Goal: Transaction & Acquisition: Obtain resource

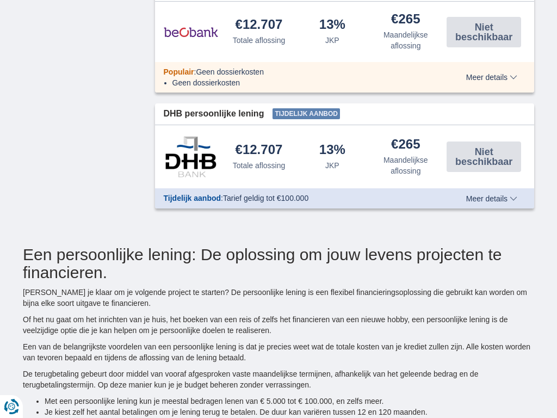
type input "10250"
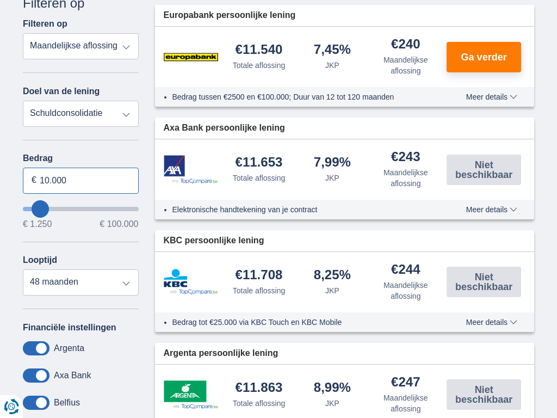
click at [81, 180] on input "10.000" at bounding box center [81, 181] width 116 height 26
type input "0"
type input "100.000"
type input "99250"
select select "120"
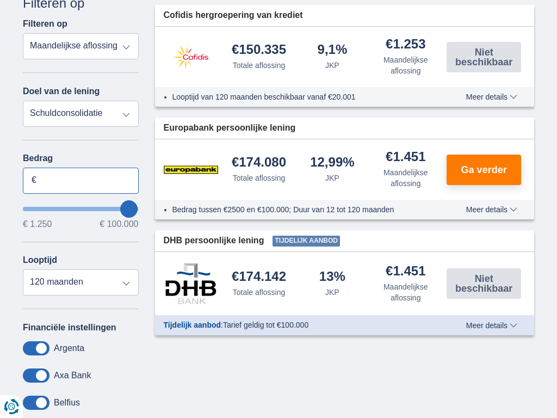
click at [81, 180] on input "Bedrag" at bounding box center [81, 181] width 116 height 26
click at [81, 180] on input "10.000" at bounding box center [81, 181] width 116 height 26
type input "0"
type input "9.866"
type input "10250"
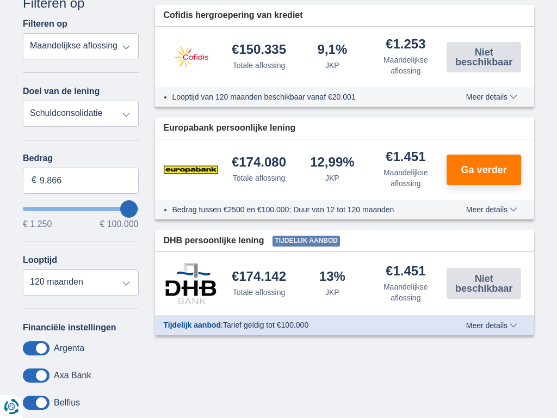
select select "48"
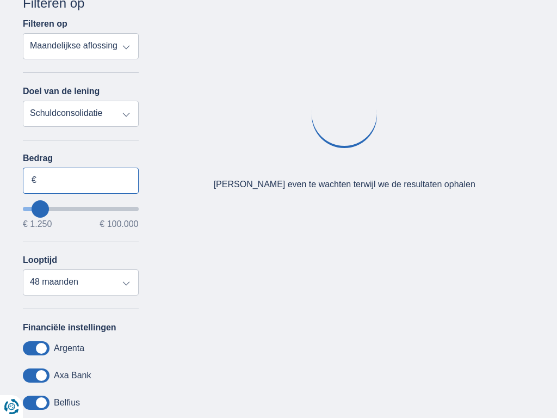
click at [81, 180] on input "Bedrag" at bounding box center [81, 181] width 116 height 26
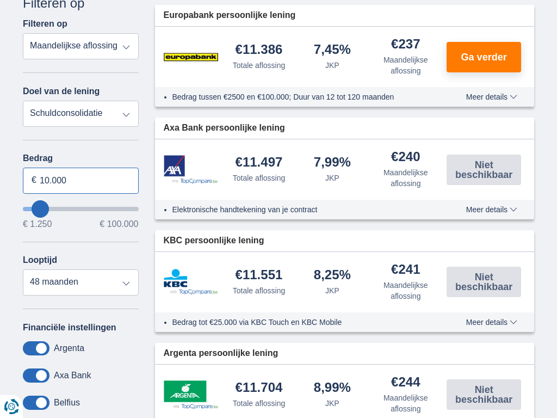
click at [81, 180] on input "10.000" at bounding box center [81, 181] width 116 height 26
type input "0"
type input "100.000"
type input "99250"
select select "120"
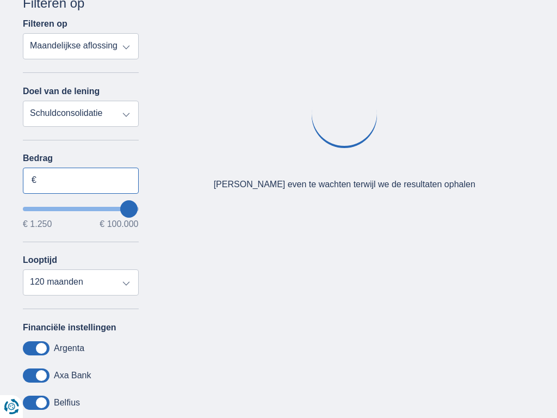
click at [81, 180] on input "Bedrag" at bounding box center [81, 181] width 116 height 26
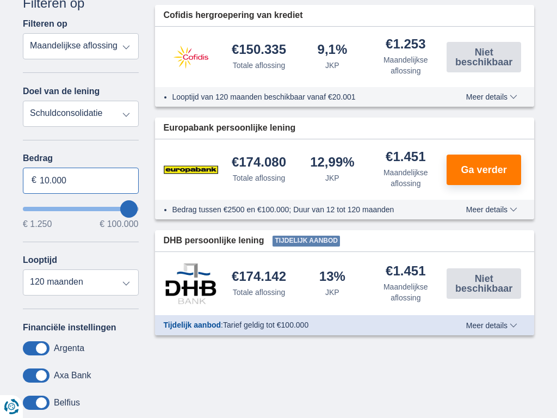
click at [81, 180] on input "10.000" at bounding box center [81, 181] width 116 height 26
type input "1"
type input "100.000"
type input "99250"
click at [81, 180] on input "Bedrag" at bounding box center [81, 181] width 116 height 26
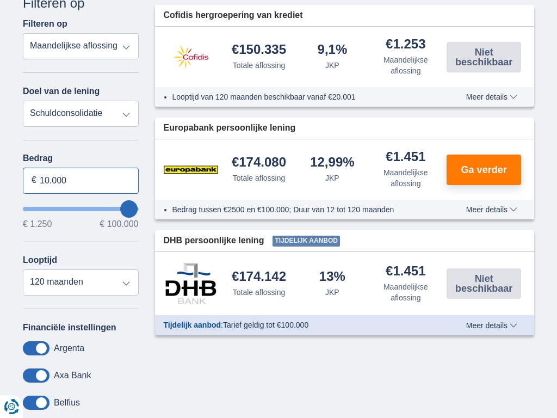
click at [81, 180] on input "10.000" at bounding box center [81, 181] width 116 height 26
type input "1"
type input "100.000"
type input "99250"
click at [81, 180] on input "Bedrag" at bounding box center [81, 181] width 116 height 26
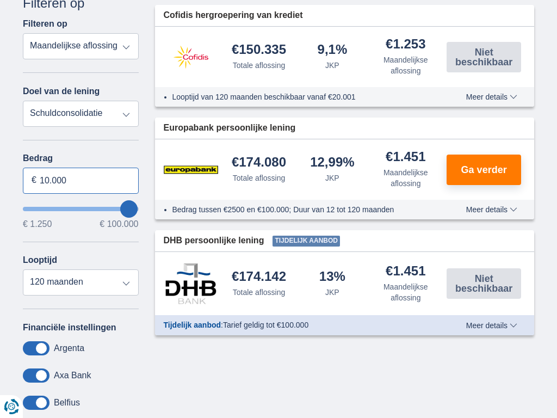
click at [81, 180] on input "10.000" at bounding box center [81, 181] width 116 height 26
type input "0"
type input "100.000"
type input "99250"
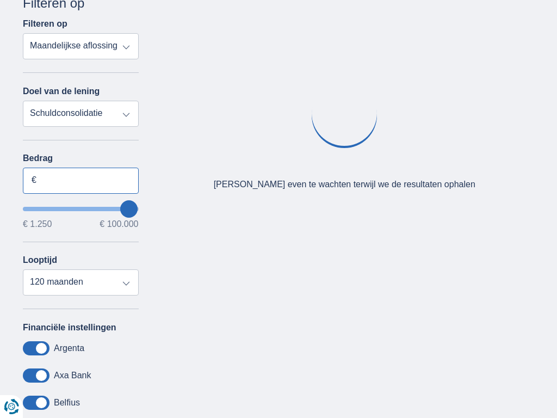
click at [81, 180] on input "Bedrag" at bounding box center [81, 181] width 116 height 26
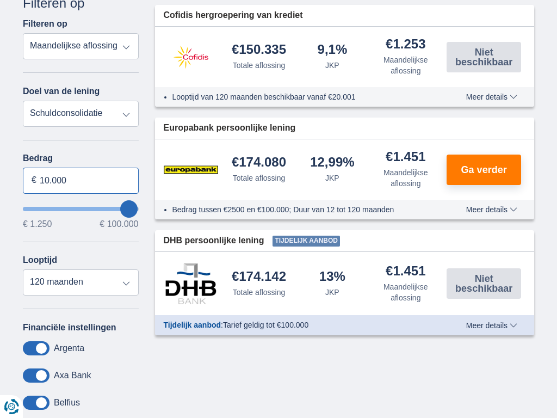
click at [81, 180] on input "10.000" at bounding box center [81, 181] width 116 height 26
type input "1"
type input "100.000"
type input "99250"
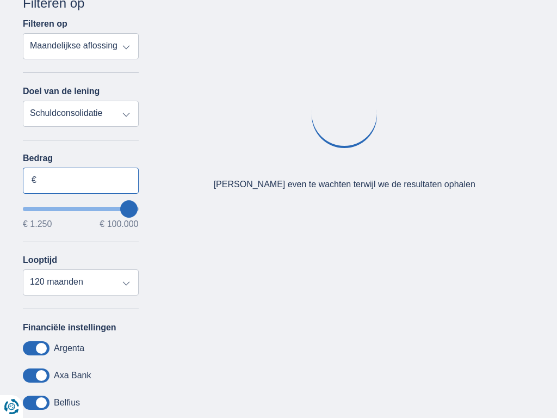
click at [81, 180] on input "Bedrag" at bounding box center [81, 181] width 116 height 26
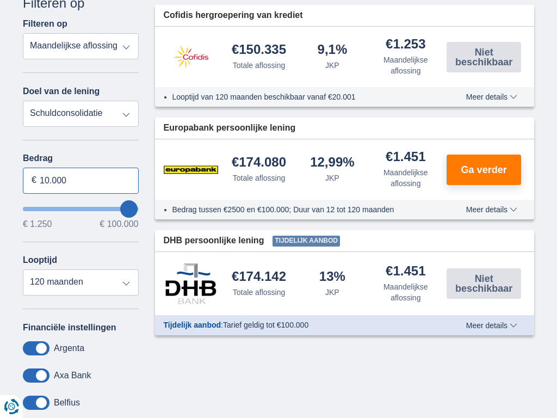
click at [81, 180] on input "10.000" at bounding box center [81, 181] width 116 height 26
type input "1"
type input "100.000"
type input "99250"
click at [81, 180] on input "Bedrag" at bounding box center [81, 181] width 116 height 26
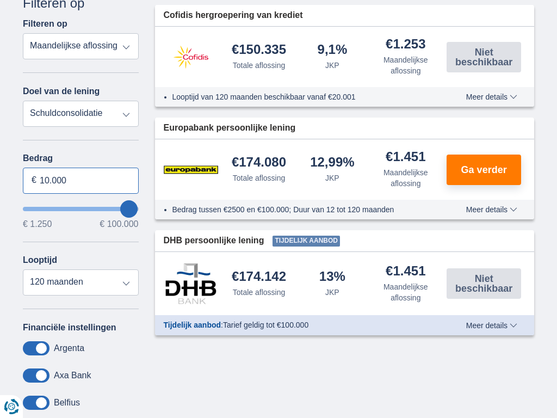
click at [81, 180] on input "10.000" at bounding box center [81, 181] width 116 height 26
type input "1"
type input "1.250"
type input "1250"
select select "24"
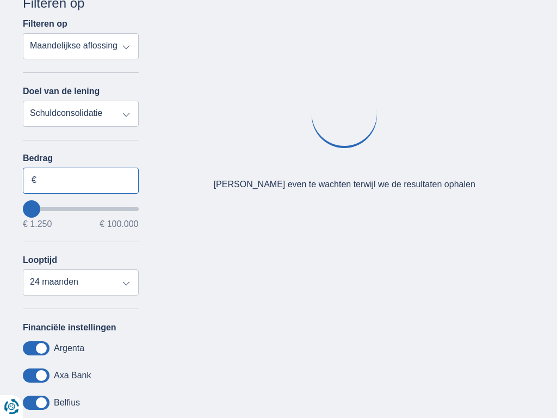
click at [81, 180] on input "Bedrag" at bounding box center [81, 181] width 116 height 26
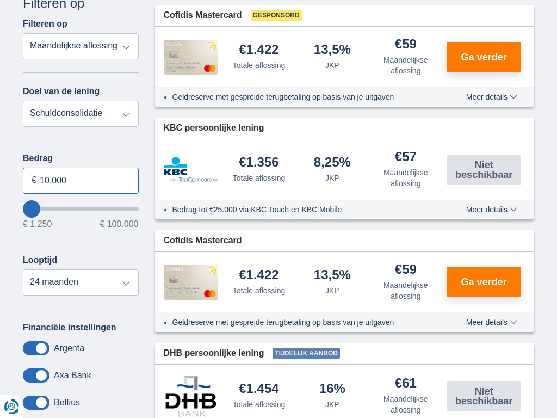
click at [81, 180] on input "10.000" at bounding box center [81, 181] width 116 height 26
type input "1"
type input "100.000"
type input "99250"
select select "120"
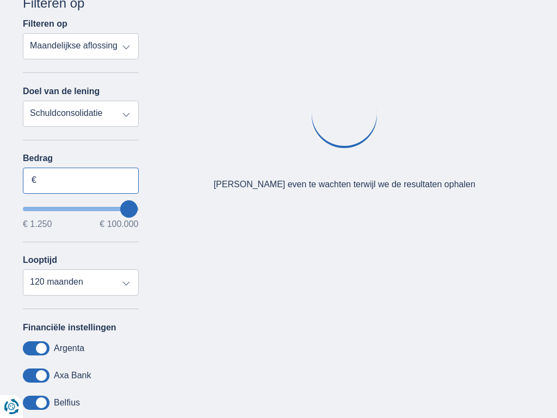
click at [81, 180] on input "Bedrag" at bounding box center [81, 181] width 116 height 26
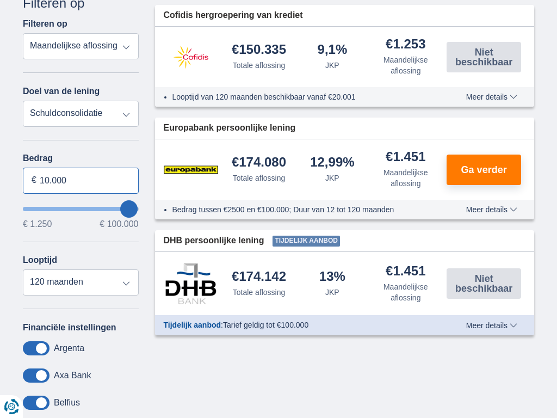
click at [81, 180] on input "10.000" at bounding box center [81, 181] width 116 height 26
type input "1"
type input "100.000"
type input "99250"
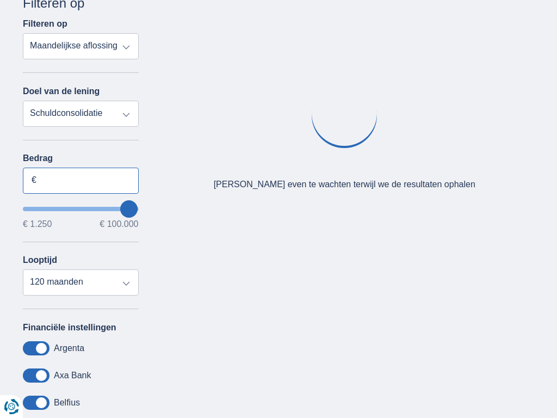
click at [81, 180] on input "Bedrag" at bounding box center [81, 181] width 116 height 26
click at [81, 180] on input "10.000" at bounding box center [81, 181] width 116 height 26
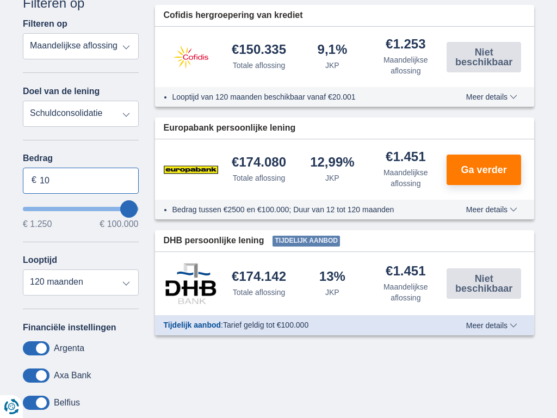
type input "1"
type input "061.912"
type input "62250"
click at [81, 180] on input "Bedrag" at bounding box center [81, 181] width 116 height 26
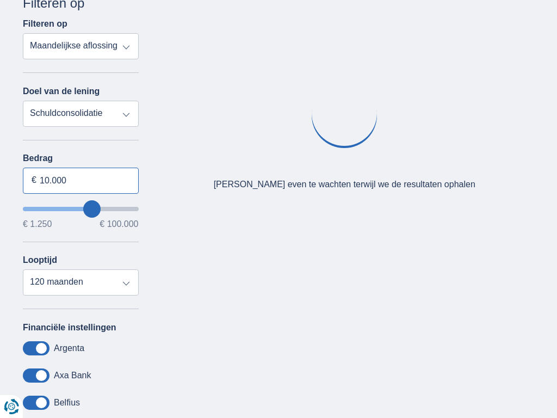
click at [81, 180] on input "10.000" at bounding box center [81, 181] width 116 height 26
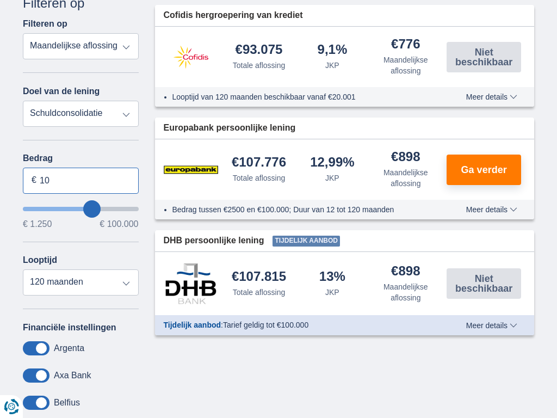
type input "1"
type input "100.000"
type input "99250"
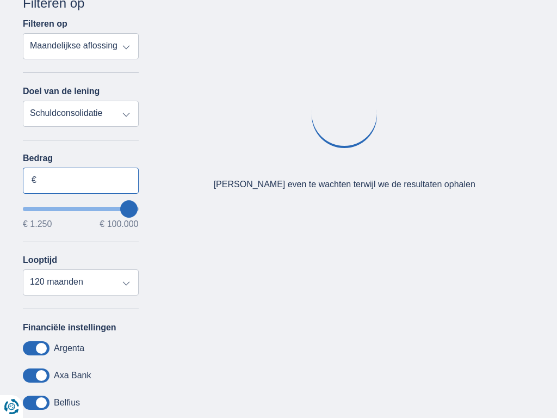
click at [81, 180] on input "Bedrag" at bounding box center [81, 181] width 116 height 26
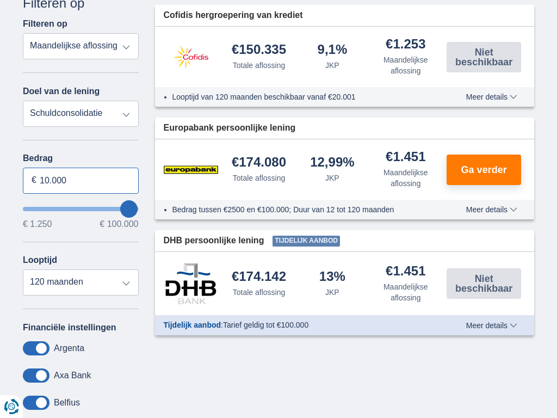
click at [81, 180] on input "10.000" at bounding box center [81, 181] width 116 height 26
type input "1"
type input "21.221"
type input "21250"
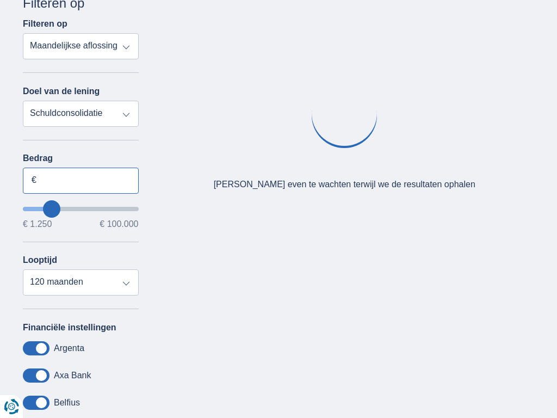
click at [81, 180] on input "Bedrag" at bounding box center [81, 181] width 116 height 26
click at [81, 180] on input "10.000" at bounding box center [81, 181] width 116 height 26
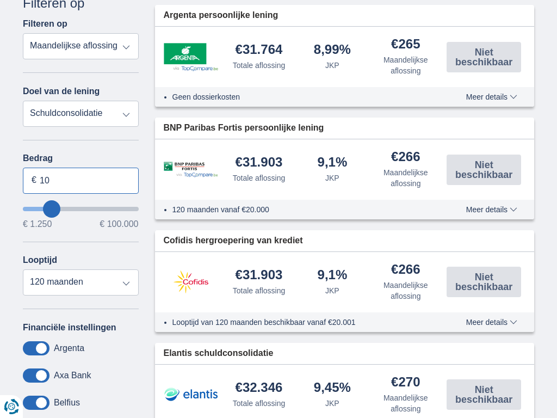
type input "1"
type input "100.000"
type input "99250"
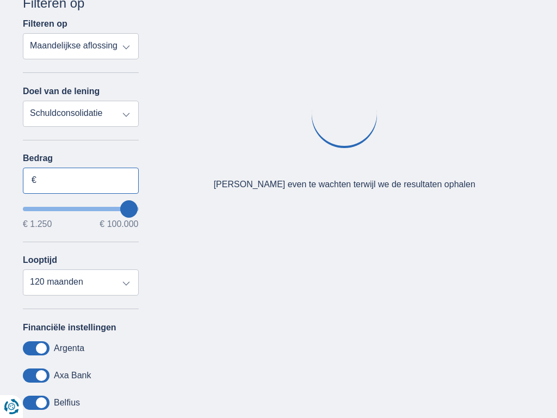
click at [81, 180] on input "Bedrag" at bounding box center [81, 181] width 116 height 26
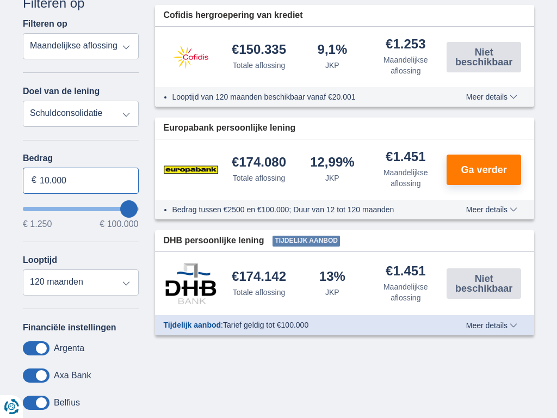
click at [81, 180] on input "10.000" at bounding box center [81, 181] width 116 height 26
type input "1"
type input "50250"
select select "12"
click at [81, 180] on input "Bedrag" at bounding box center [81, 181] width 116 height 26
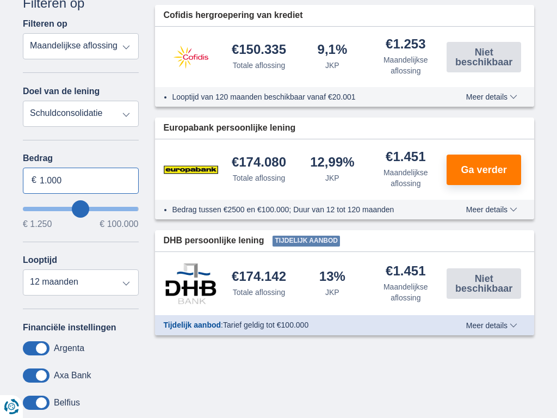
type input "10.000"
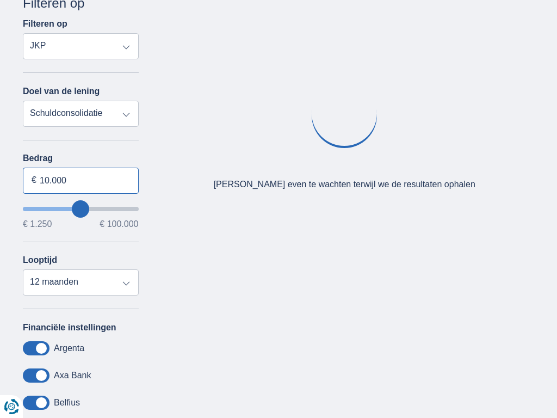
select select "mrp+"
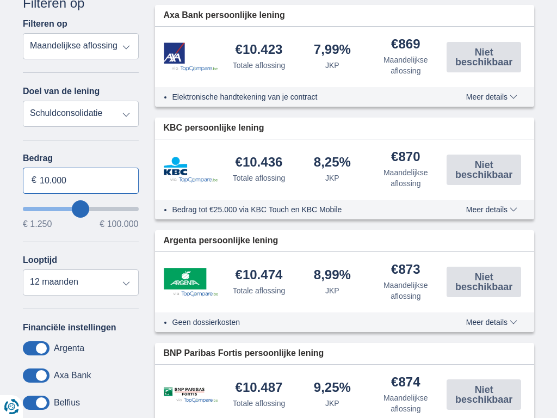
type input "10.000"
type input "10250"
select select "48"
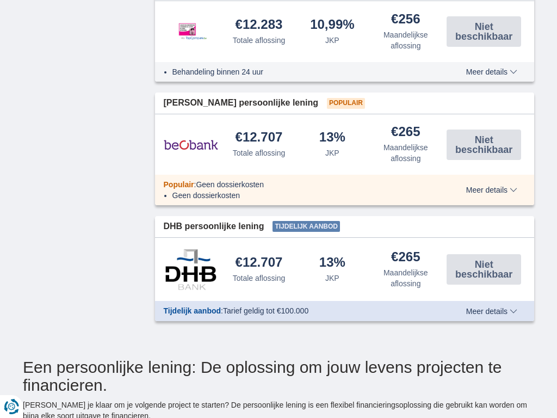
scroll to position [255, 0]
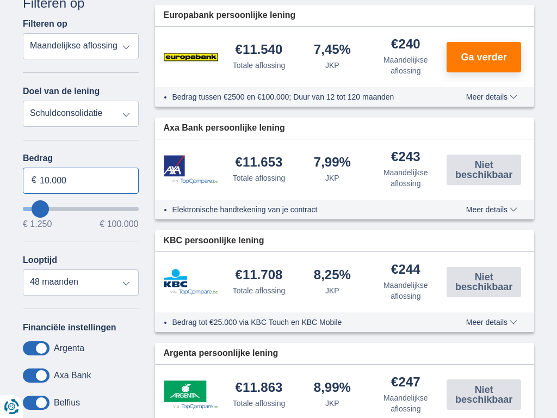
click at [81, 180] on input "10.000" at bounding box center [81, 181] width 116 height 26
type input "1"
type input "100.000"
type input "99250"
select select "120"
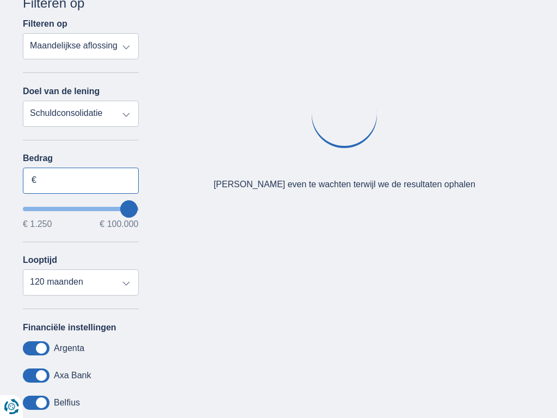
click at [81, 180] on input "Bedrag" at bounding box center [81, 181] width 116 height 26
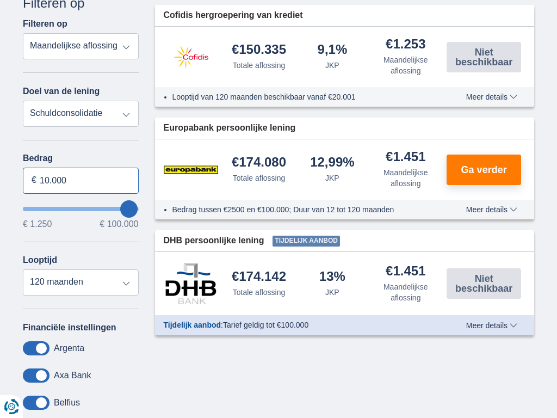
click at [81, 180] on input "10.000" at bounding box center [81, 181] width 116 height 26
type input "0"
type input "8.217"
type input "8250"
select select "48"
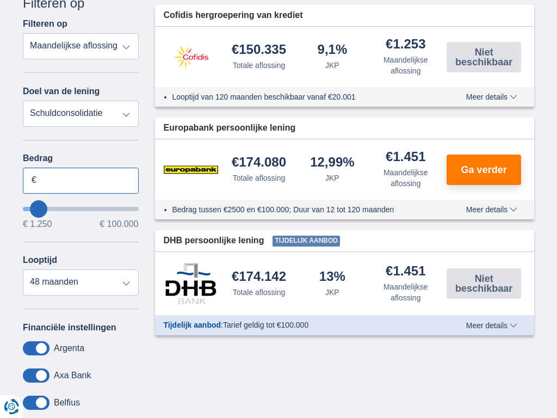
click at [81, 180] on input "Bedrag" at bounding box center [81, 181] width 116 height 26
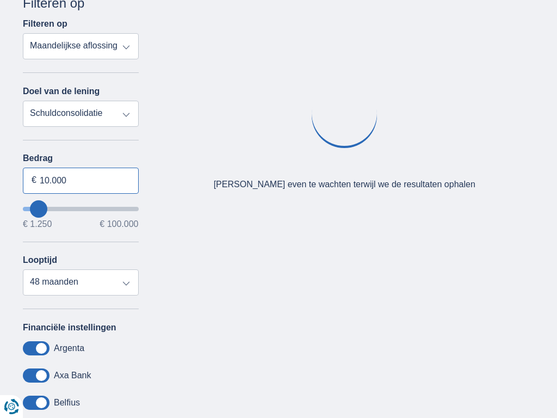
click at [81, 180] on input "10.000" at bounding box center [81, 181] width 116 height 26
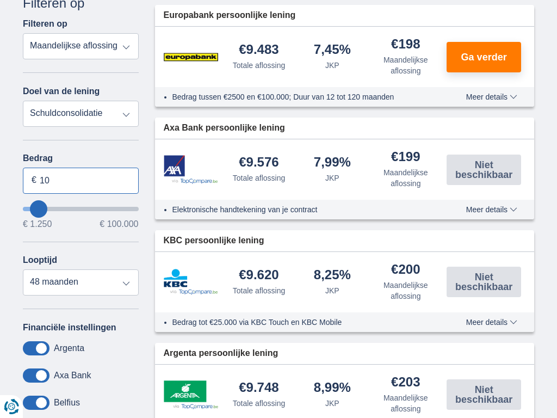
type input "1"
type input "100.000"
type input "99250"
select select "120"
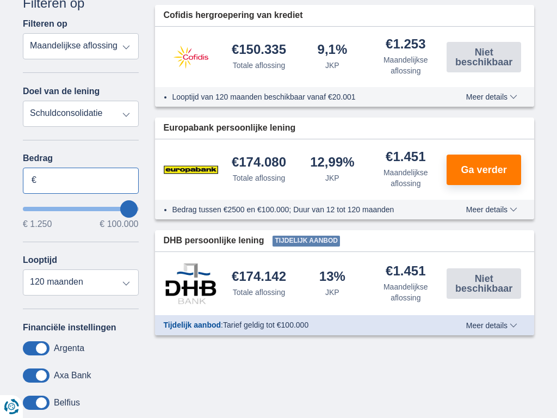
click at [81, 180] on input "Bedrag" at bounding box center [81, 181] width 116 height 26
click at [81, 180] on input "10.000" at bounding box center [81, 181] width 116 height 26
type input "0"
type input "100.000"
type input "99250"
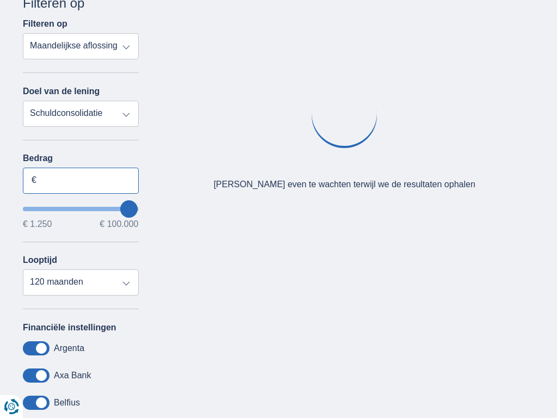
click at [81, 180] on input "Bedrag" at bounding box center [81, 181] width 116 height 26
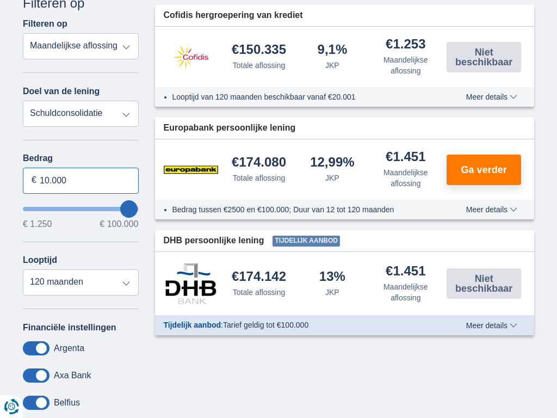
click at [81, 180] on input "10.000" at bounding box center [81, 181] width 116 height 26
type input "1"
type input "100.000"
type input "99250"
click at [81, 180] on input "Bedrag" at bounding box center [81, 181] width 116 height 26
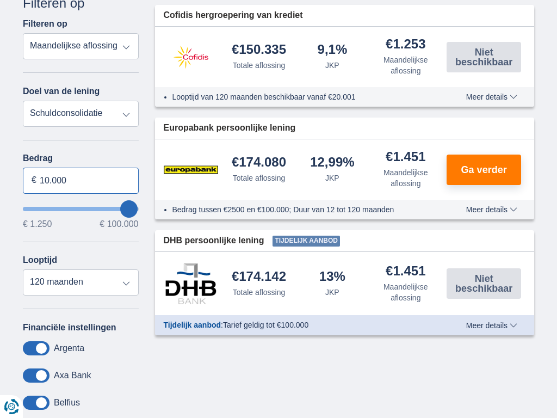
click at [81, 180] on input "10.000" at bounding box center [81, 181] width 116 height 26
type input "1"
type input "100.000"
type input "99250"
click at [81, 180] on input "Bedrag" at bounding box center [81, 181] width 116 height 26
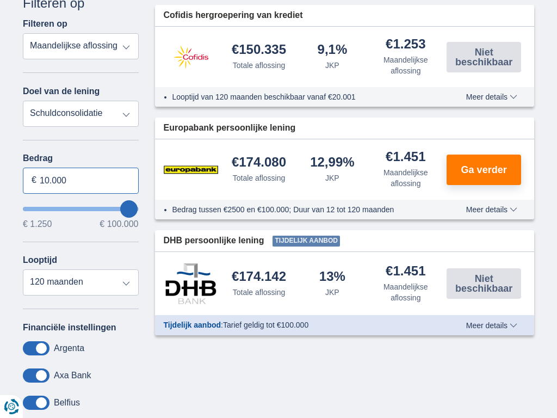
click at [81, 180] on input "10.000" at bounding box center [81, 181] width 116 height 26
type input "1"
type input "100.000"
type input "99250"
click at [81, 180] on input "Bedrag" at bounding box center [81, 181] width 116 height 26
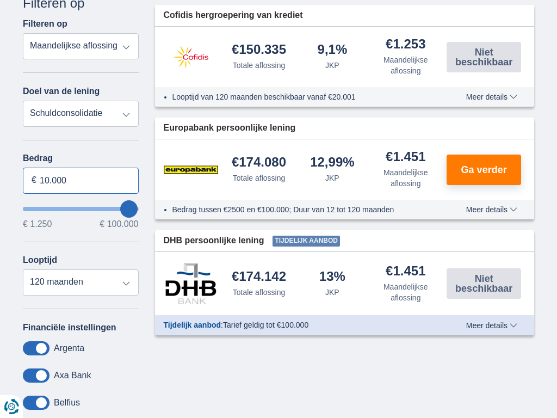
click at [81, 180] on input "10.000" at bounding box center [81, 181] width 116 height 26
type input "1"
type input "100.000"
type input "99250"
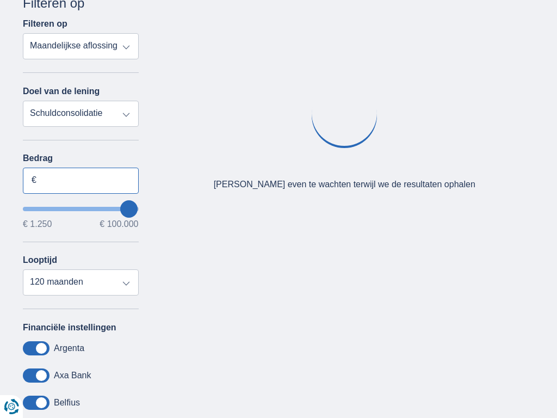
click at [81, 180] on input "Bedrag" at bounding box center [81, 181] width 116 height 26
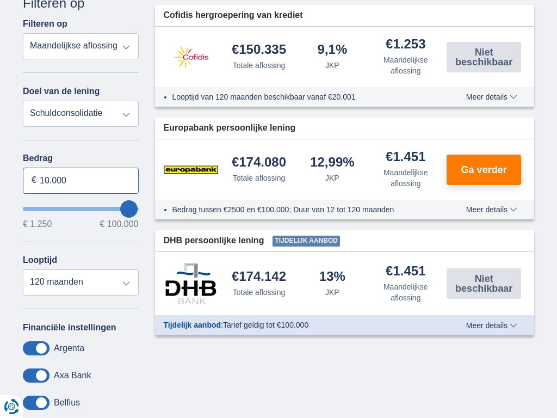
click at [81, 180] on input "10.000" at bounding box center [81, 181] width 116 height 26
type input "0"
type input "1.250"
type input "1250"
select select "24"
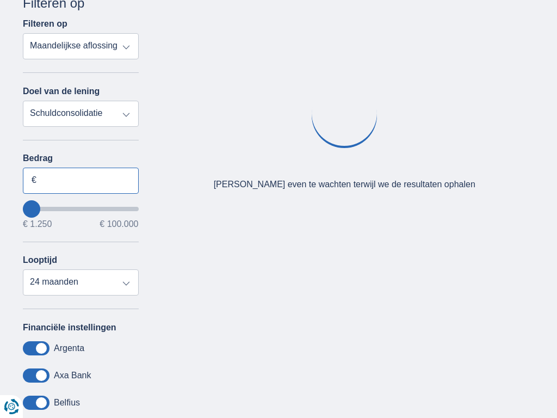
click at [81, 180] on input "Bedrag" at bounding box center [81, 181] width 116 height 26
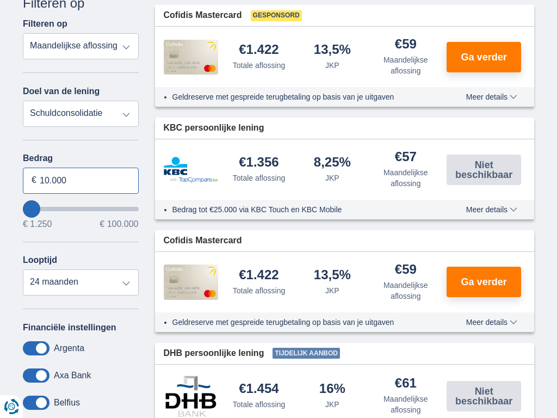
click at [81, 180] on input "10.000" at bounding box center [81, 181] width 116 height 26
type input "1"
type input "100.000"
type input "99250"
select select "120"
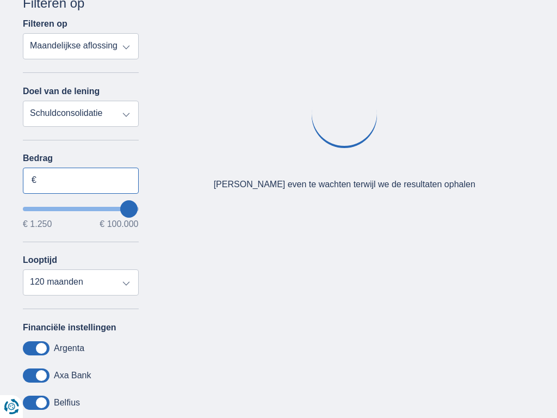
click at [81, 180] on input "Bedrag" at bounding box center [81, 181] width 116 height 26
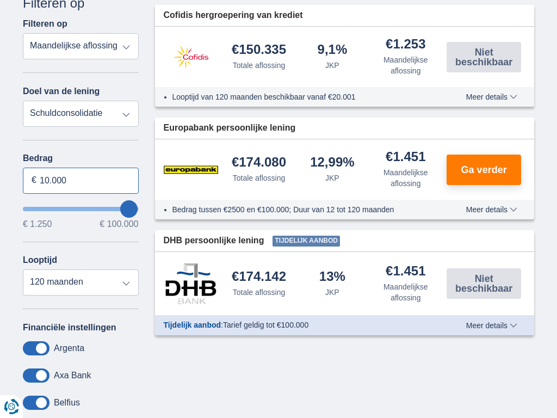
click at [81, 180] on input "10.000" at bounding box center [81, 181] width 116 height 26
type input "1"
type input "100.000"
type input "99250"
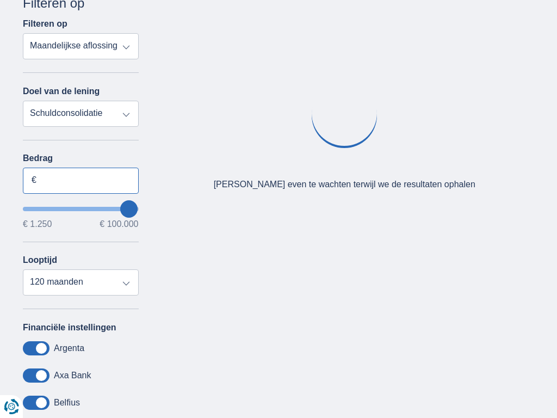
click at [81, 180] on input "Bedrag" at bounding box center [81, 181] width 116 height 26
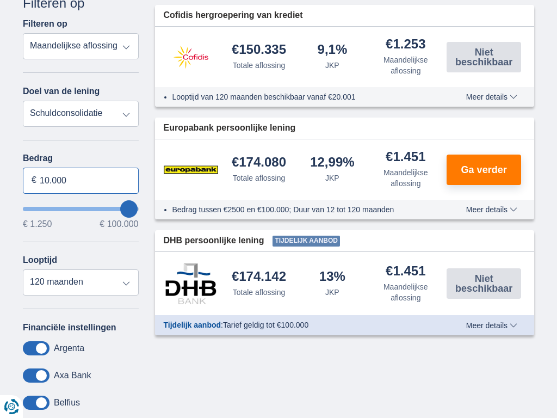
click at [81, 180] on input "10.000" at bounding box center [81, 181] width 116 height 26
type input "1"
type input "061.291"
type input "61250"
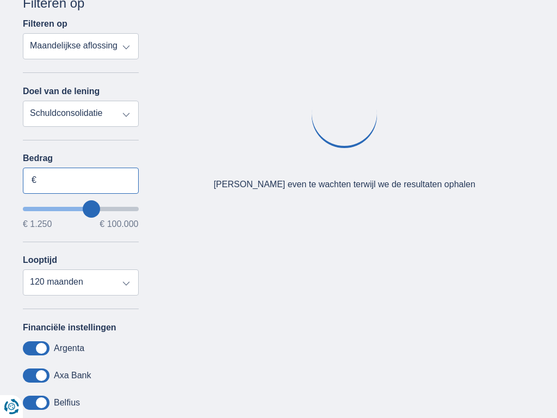
click at [81, 180] on input "Bedrag" at bounding box center [81, 181] width 116 height 26
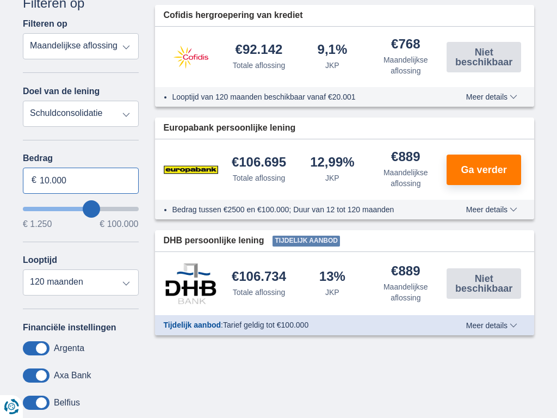
click at [81, 180] on input "10.000" at bounding box center [81, 181] width 116 height 26
type input "1"
type input "100.000"
type input "99250"
click at [81, 180] on input "Bedrag" at bounding box center [81, 181] width 116 height 26
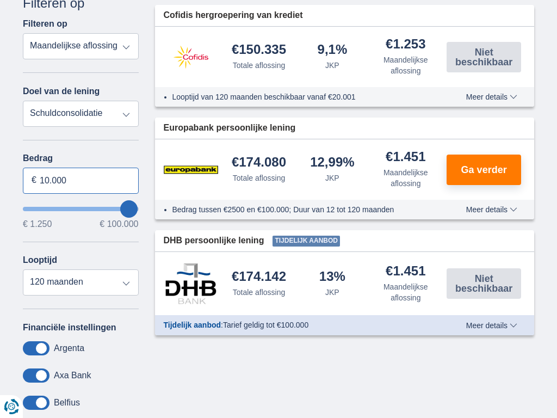
click at [81, 180] on input "10.000" at bounding box center [81, 181] width 116 height 26
type input "1"
type input "49.854"
type input "50250"
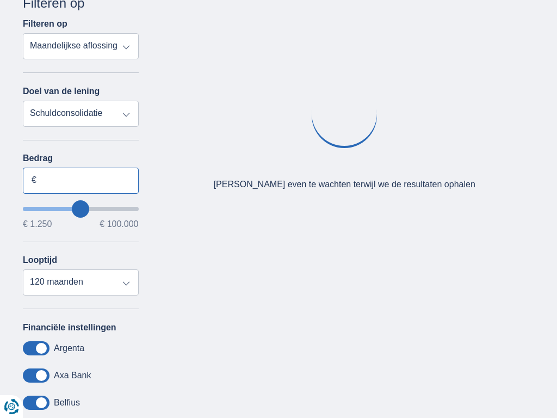
click at [81, 180] on input "Bedrag" at bounding box center [81, 181] width 116 height 26
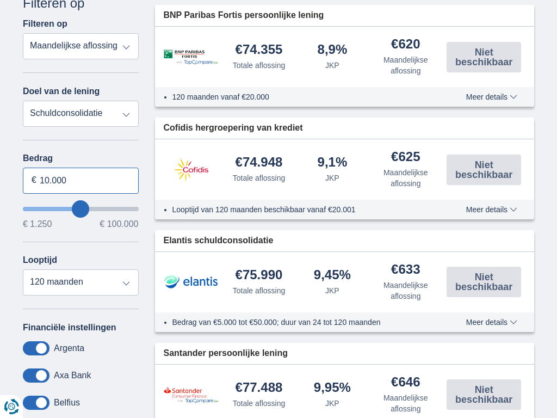
click at [81, 180] on input "10.000" at bounding box center [81, 181] width 116 height 26
type input "1"
type input "100.000"
type input "99250"
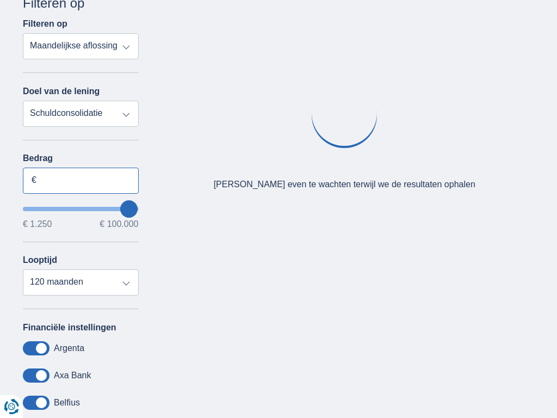
click at [81, 180] on input "Bedrag" at bounding box center [81, 181] width 116 height 26
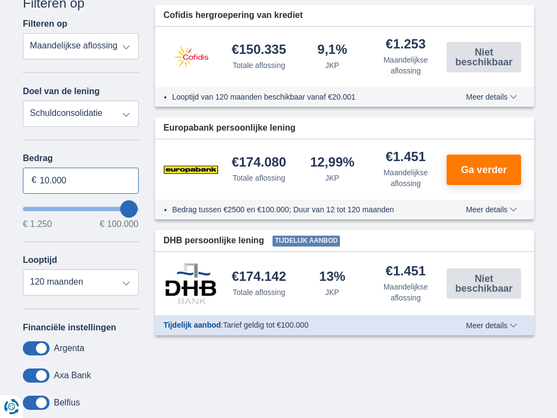
click at [81, 180] on input "10.000" at bounding box center [81, 181] width 116 height 26
type input "0"
type input "1.250"
type input "1250"
select select "24"
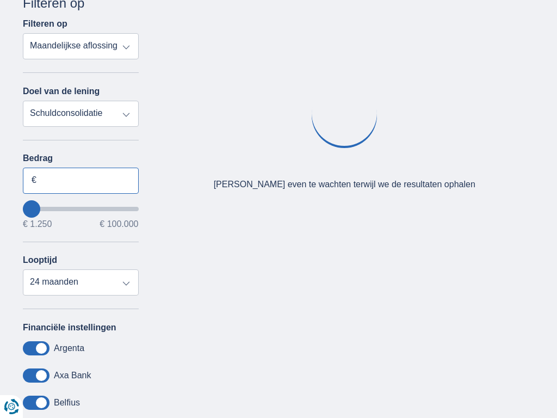
click at [81, 180] on input "Bedrag" at bounding box center [81, 181] width 116 height 26
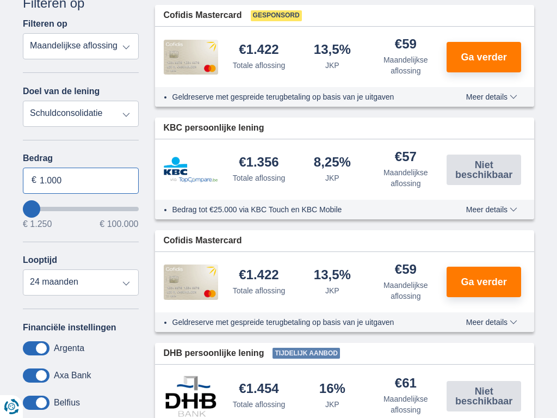
type input "10.000"
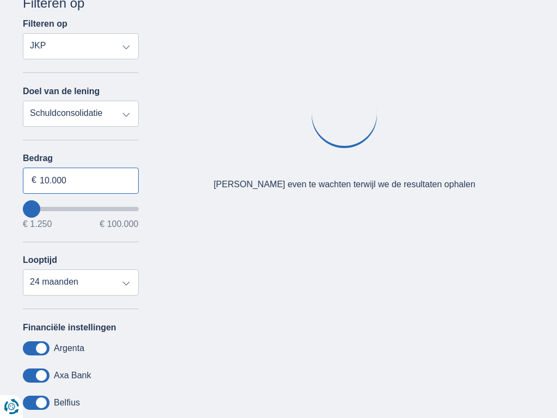
select select "mrp+"
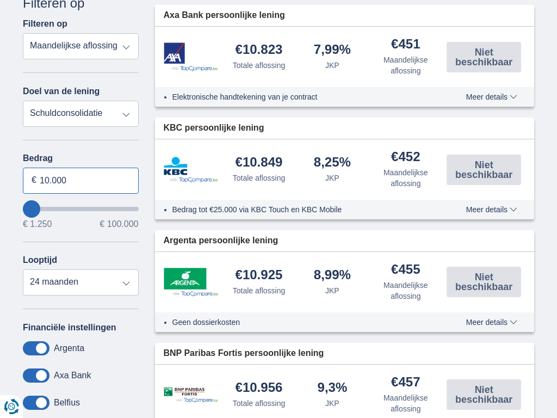
click at [81, 180] on input "10.000" at bounding box center [81, 181] width 116 height 26
type input "0"
type input "100.000"
type input "50250"
click at [81, 208] on input "wantToBorrow" at bounding box center [81, 209] width 116 height 4
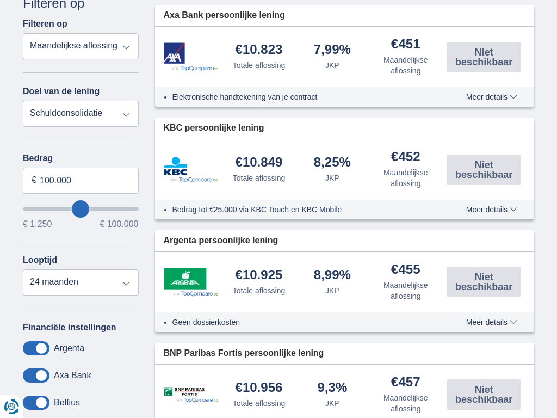
type input "50.250"
select select "120"
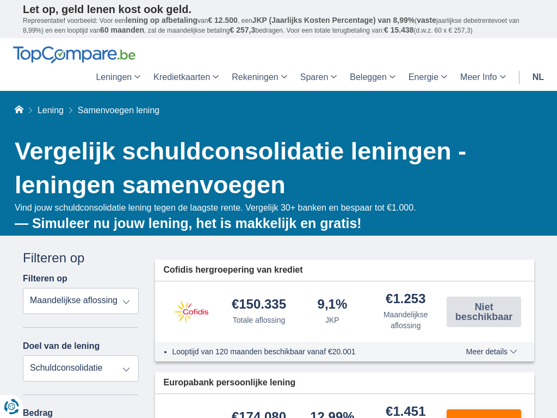
type input "50250"
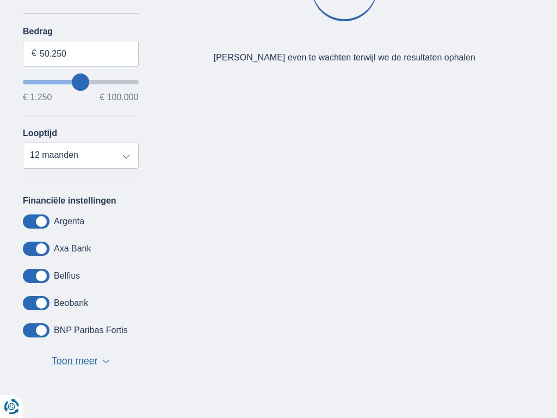
scroll to position [255, 0]
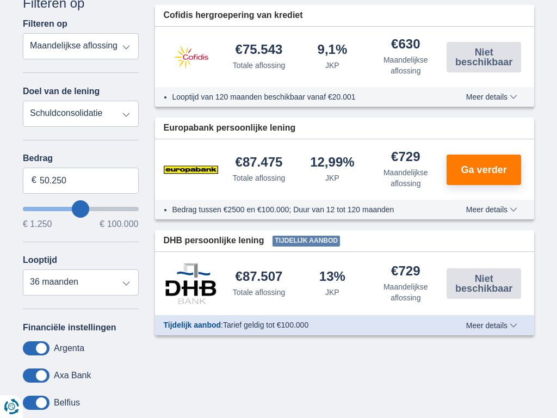
select select "120"
select select "personalLoan"
type input "7.500"
type input "7250"
select select "42"
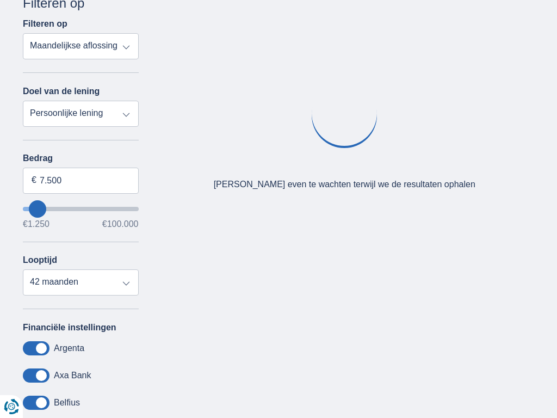
type input "7250"
select select "vehicleLoan"
select select "3-4"
type input "15.000"
type input "15250"
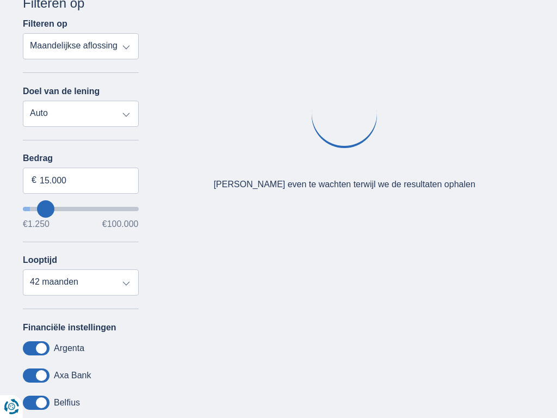
select select "60"
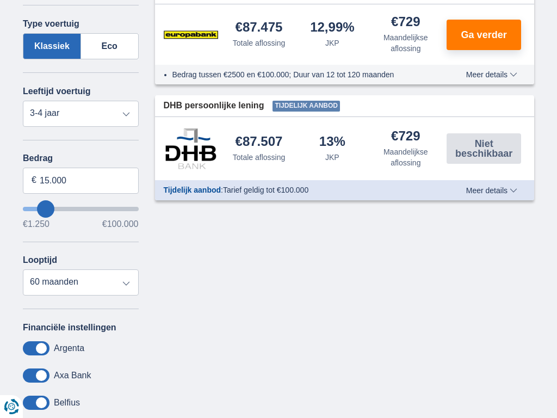
type input "15250"
select select "moto"
select select "new"
type input "15.000"
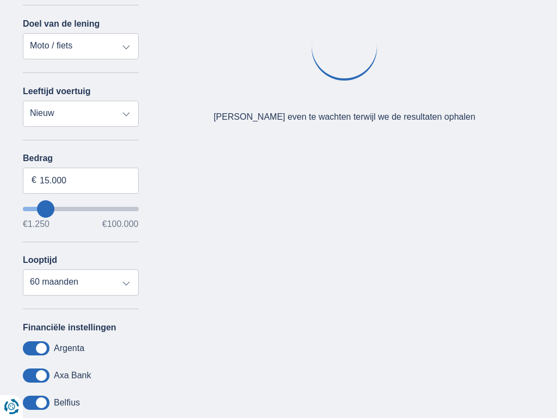
type input "15250"
select select "caravan"
type input "15.000"
type input "15250"
select select "renovationLoan"
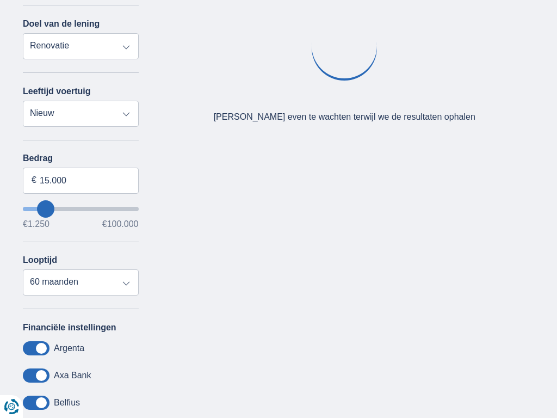
type input "15.000"
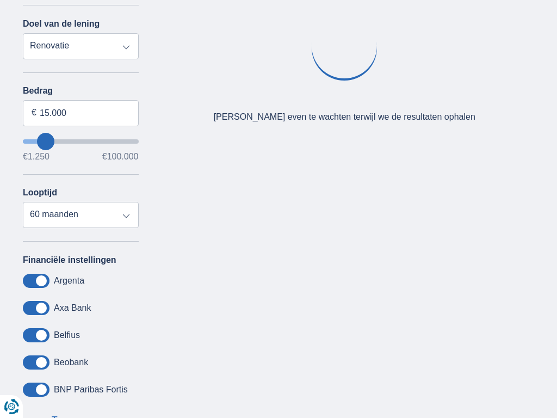
type input "15250"
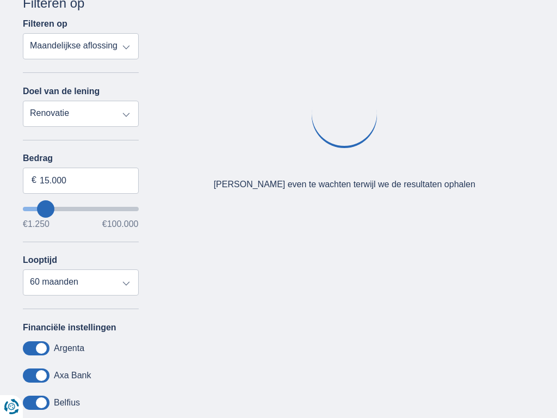
select select "debtConsolidation"
type input "10.000"
type input "10250"
select select "48"
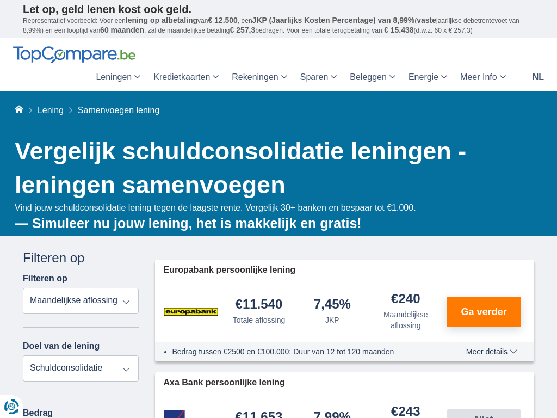
scroll to position [255, 0]
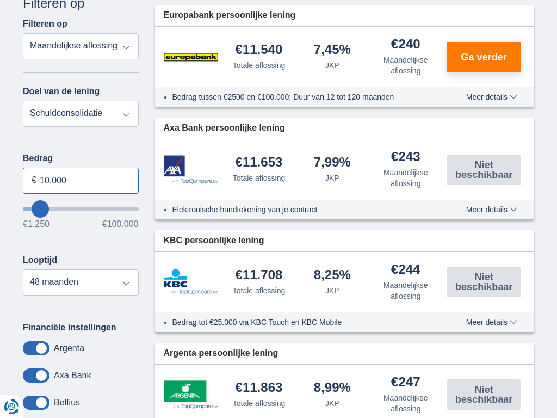
click at [81, 180] on input "10.000" at bounding box center [81, 181] width 116 height 26
type input "1"
type input "100.000"
type input "99250"
select select "120"
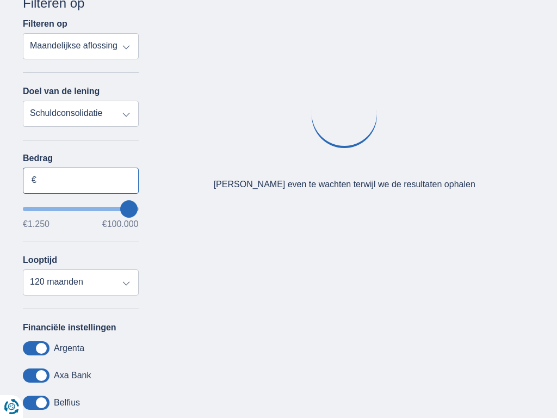
click at [81, 180] on input "Bedrag" at bounding box center [81, 181] width 116 height 26
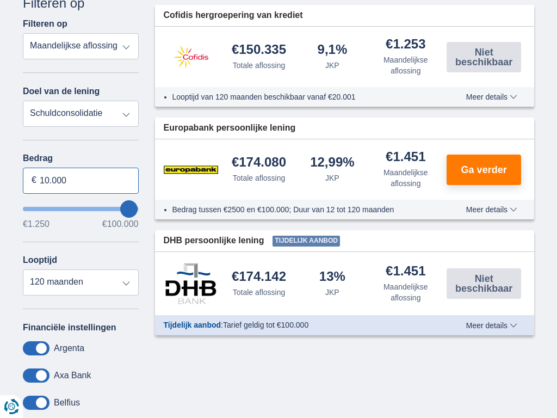
click at [81, 180] on input "10.000" at bounding box center [81, 181] width 116 height 26
type input "1"
type input "6.200"
type input "6250"
select select "42"
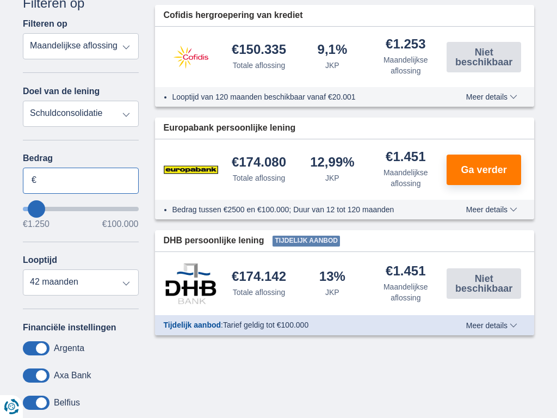
click at [81, 180] on input "Bedrag" at bounding box center [81, 181] width 116 height 26
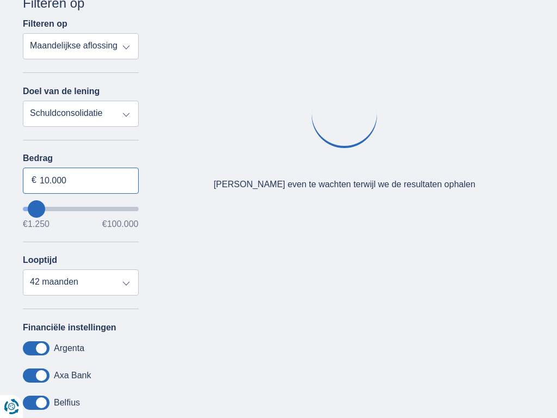
click at [81, 180] on input "10.000" at bounding box center [81, 181] width 116 height 26
type input "1"
type input "100.000"
type input "99250"
select select "120"
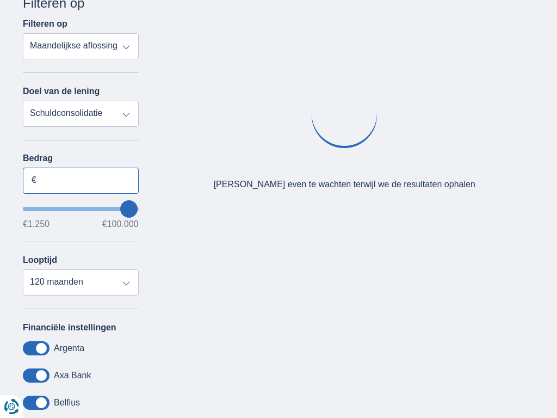
click at [81, 180] on input "Bedrag" at bounding box center [81, 181] width 116 height 26
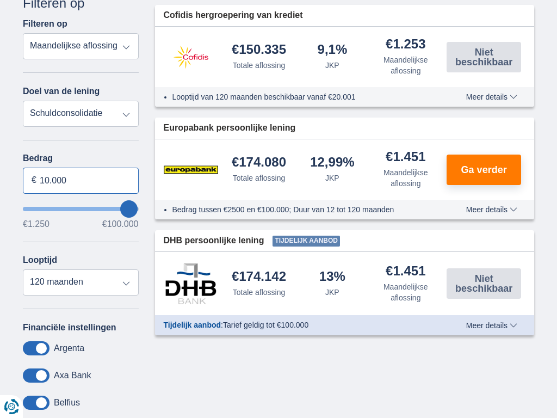
click at [81, 180] on input "10.000" at bounding box center [81, 181] width 116 height 26
type input "0"
type input "100.000"
type input "99250"
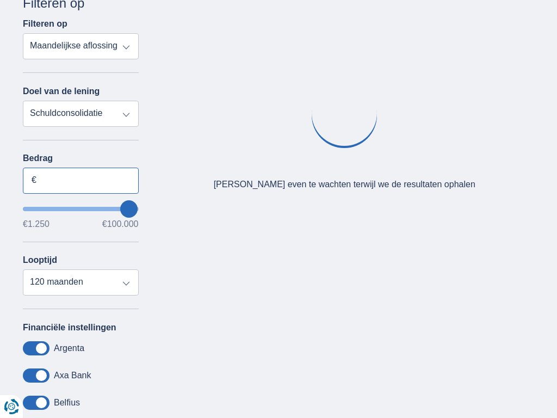
click at [81, 180] on input "Bedrag" at bounding box center [81, 181] width 116 height 26
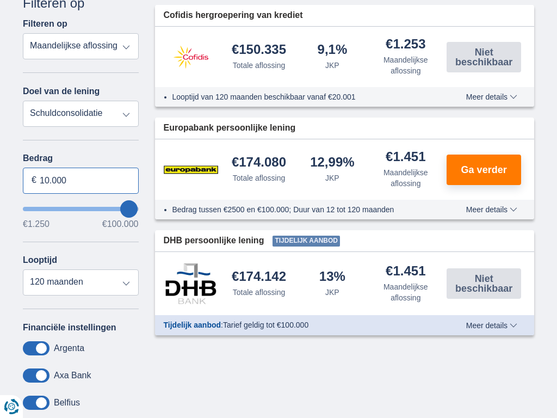
click at [81, 180] on input "10.000" at bounding box center [81, 181] width 116 height 26
type input "1"
type input "100.000"
type input "99250"
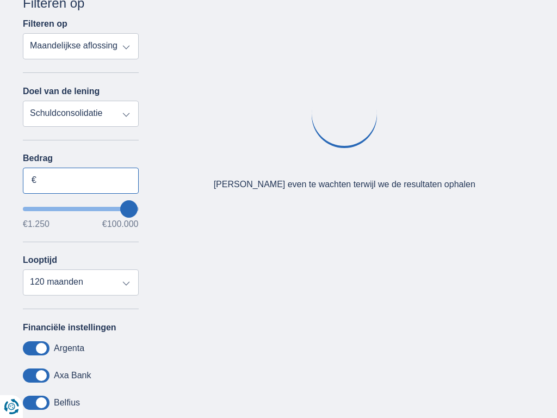
click at [81, 180] on input "Bedrag" at bounding box center [81, 181] width 116 height 26
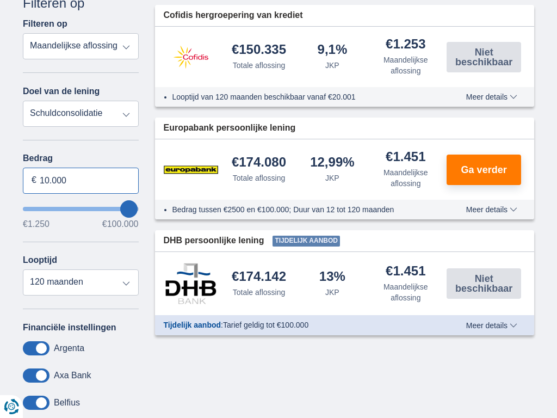
click at [81, 180] on input "10.000" at bounding box center [81, 181] width 116 height 26
type input "0"
type input "100.000"
type input "99250"
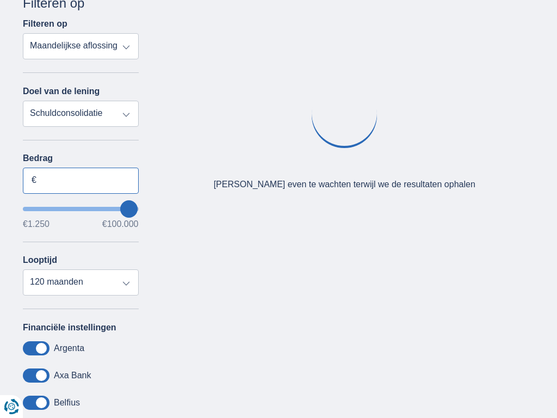
click at [81, 180] on input "Bedrag" at bounding box center [81, 181] width 116 height 26
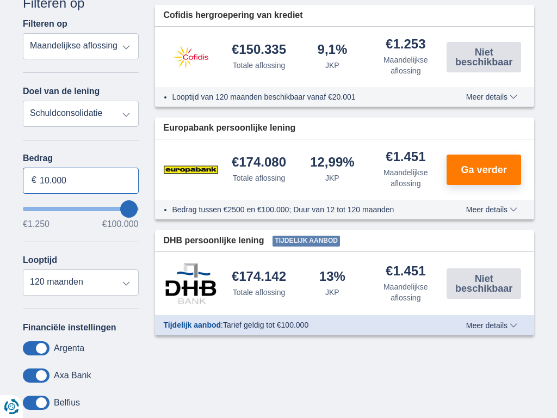
click at [81, 180] on input "10.000" at bounding box center [81, 181] width 116 height 26
type input "1"
type input "100.000"
type input "99250"
click at [81, 180] on input "Bedrag" at bounding box center [81, 181] width 116 height 26
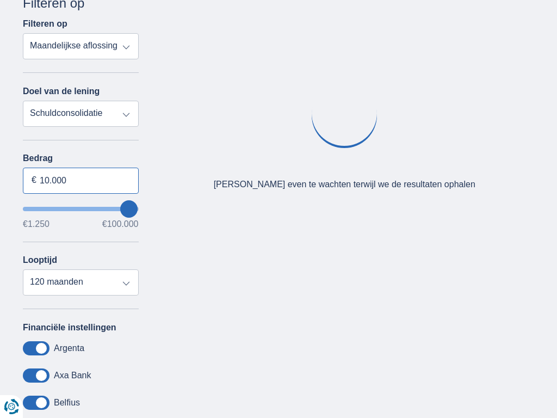
click at [81, 180] on input "10.000" at bounding box center [81, 181] width 116 height 26
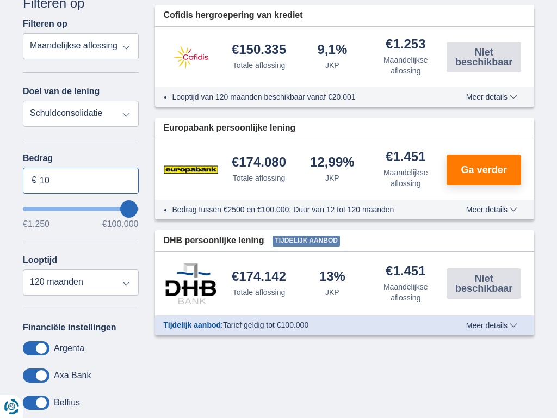
type input "1"
type input "100.000"
type input "99250"
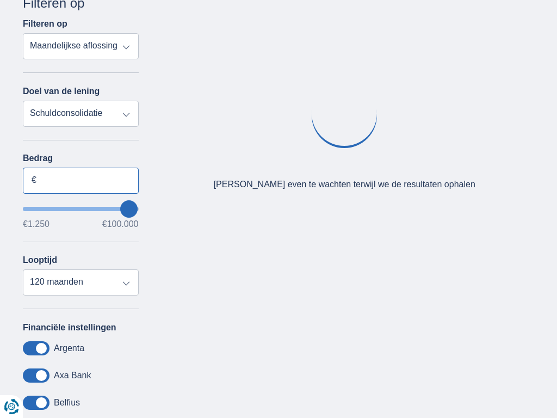
click at [81, 180] on input "Bedrag" at bounding box center [81, 181] width 116 height 26
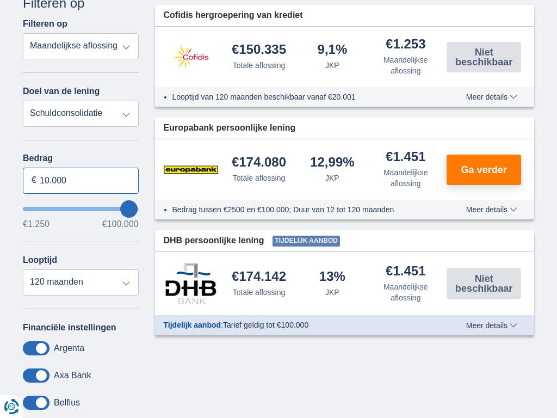
click at [81, 180] on input "10.000" at bounding box center [81, 181] width 116 height 26
type input "1"
type input "1.250"
type input "1250"
select select "24"
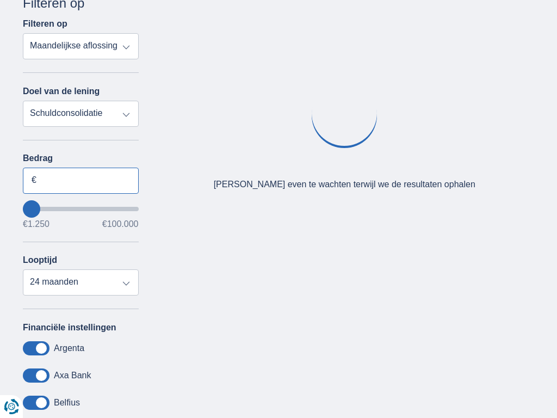
click at [81, 180] on input "Bedrag" at bounding box center [81, 181] width 116 height 26
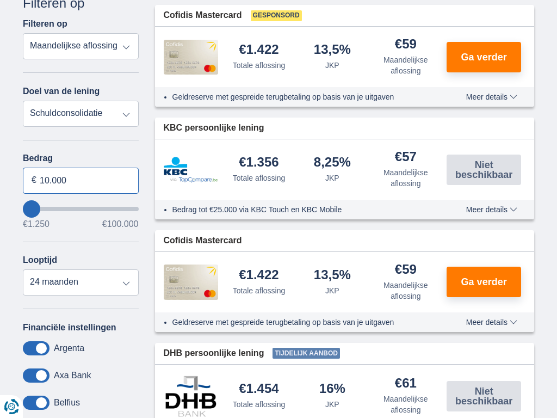
click at [81, 180] on input "10.000" at bounding box center [81, 181] width 116 height 26
type input "1"
type input "100.000"
type input "99250"
select select "120"
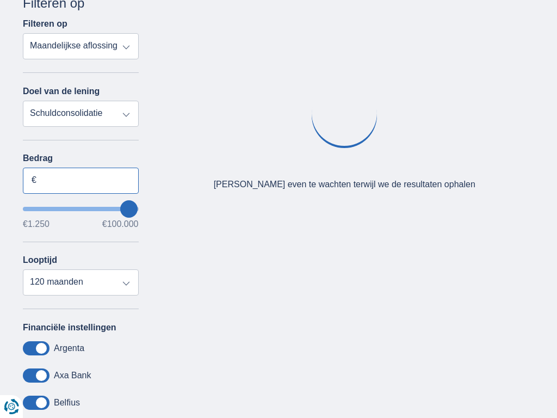
click at [81, 180] on input "Bedrag" at bounding box center [81, 181] width 116 height 26
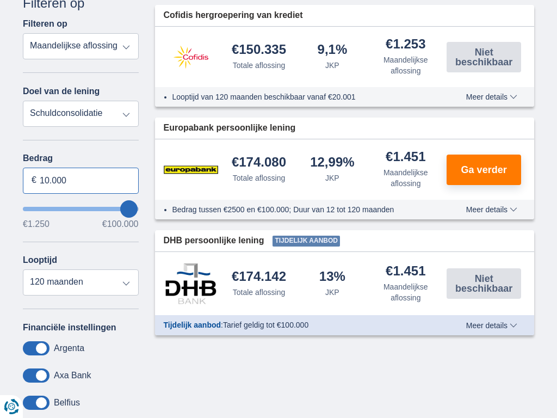
click at [81, 180] on input "10.000" at bounding box center [81, 181] width 116 height 26
type input "1"
type input "100.000"
type input "99250"
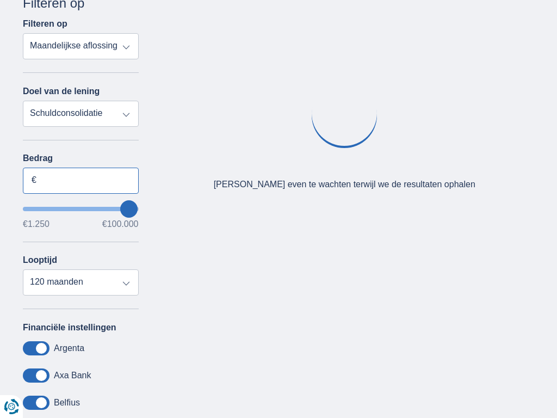
click at [81, 180] on input "Bedrag" at bounding box center [81, 181] width 116 height 26
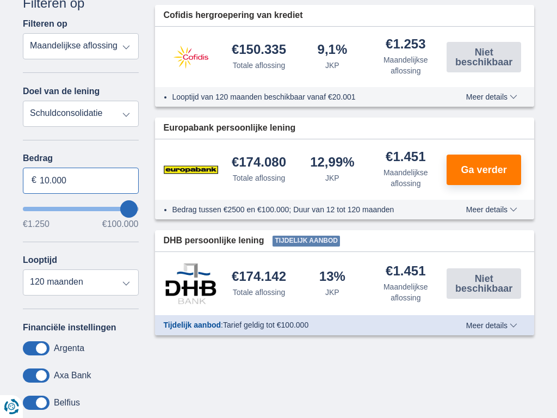
click at [81, 180] on input "10.000" at bounding box center [81, 181] width 116 height 26
type input "1"
type input "061.912"
type input "62250"
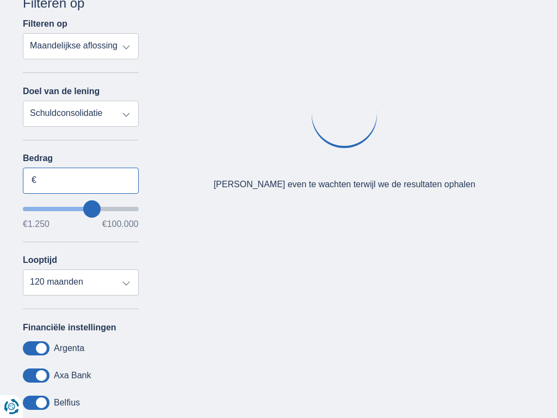
click at [81, 180] on input "Bedrag" at bounding box center [81, 181] width 116 height 26
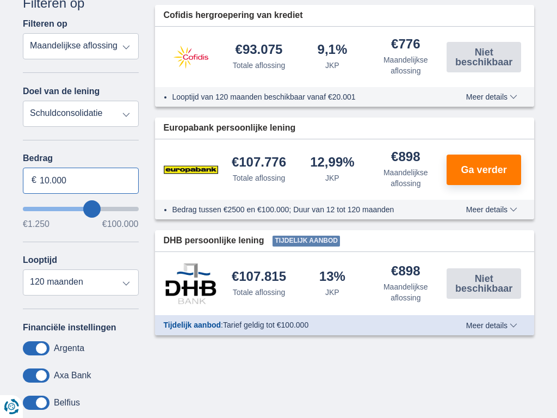
click at [81, 180] on input "10.000" at bounding box center [81, 181] width 116 height 26
type input "1"
type input "100.000"
type input "99250"
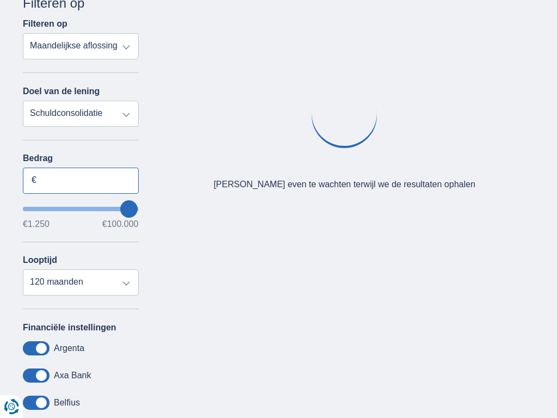
click at [81, 180] on input "Bedrag" at bounding box center [81, 181] width 116 height 26
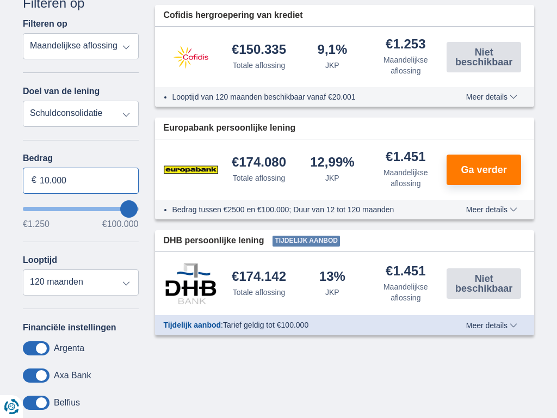
click at [81, 180] on input "10.000" at bounding box center [81, 181] width 116 height 26
type input "0"
type input "26.319"
type input "26250"
click at [81, 180] on input "Bedrag" at bounding box center [81, 181] width 116 height 26
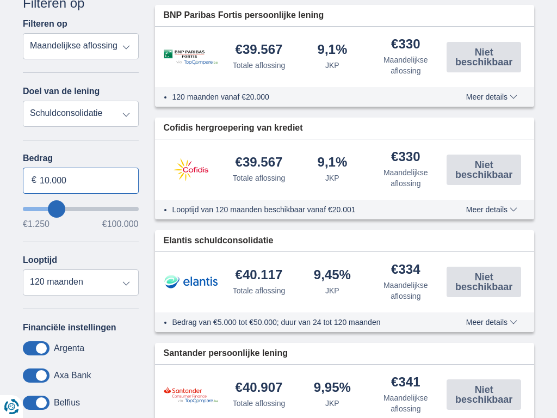
click at [81, 180] on input "10.000" at bounding box center [81, 181] width 116 height 26
type input "0"
type input "100.000"
type input "99250"
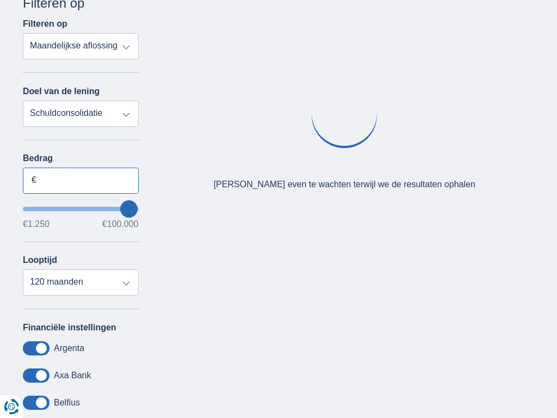
click at [81, 180] on input "Bedrag" at bounding box center [81, 181] width 116 height 26
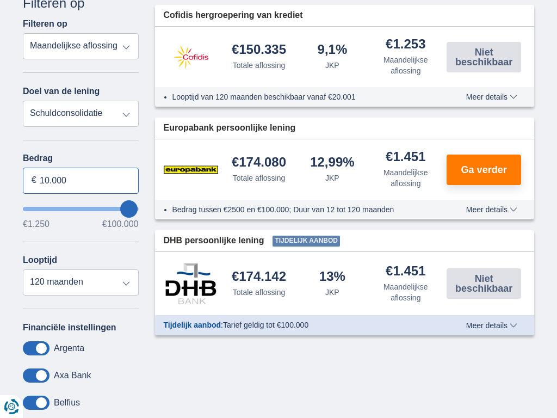
click at [81, 180] on input "10.000" at bounding box center [81, 181] width 116 height 26
type input "1"
type input "7.217"
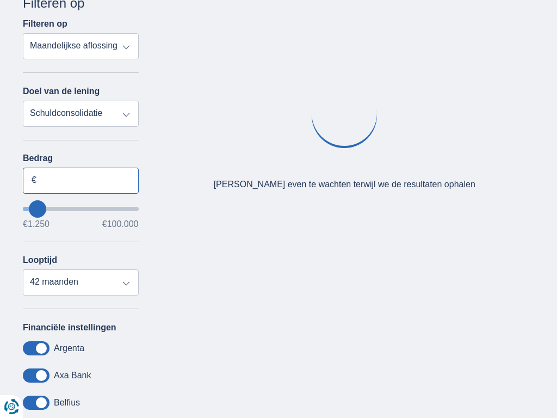
click at [81, 180] on input "Bedrag" at bounding box center [81, 181] width 116 height 26
